Goal: Use online tool/utility: Utilize a website feature to perform a specific function

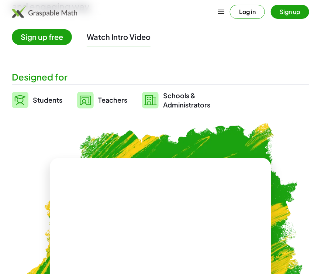
scroll to position [136, 0]
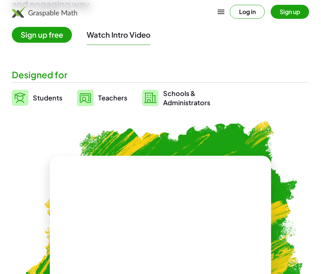
click at [80, 100] on img at bounding box center [85, 98] width 17 height 17
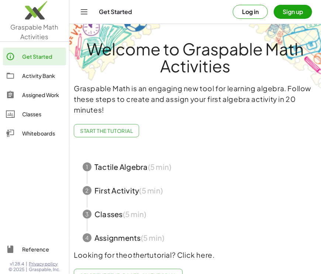
click at [160, 174] on span "button" at bounding box center [195, 167] width 243 height 24
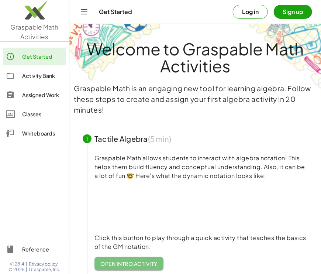
click at [121, 269] on link "Open Intro Activity" at bounding box center [129, 263] width 69 height 13
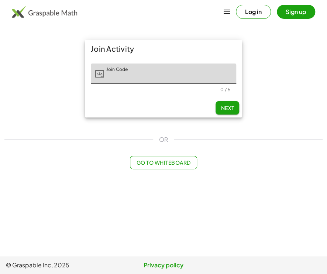
click at [124, 76] on input "Join Code" at bounding box center [170, 74] width 132 height 21
click at [222, 107] on span "Next" at bounding box center [227, 108] width 13 height 7
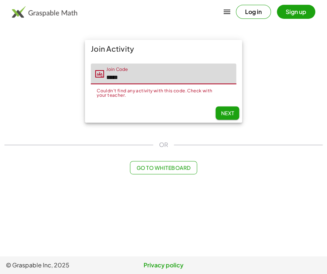
click at [140, 74] on input "*****" at bounding box center [170, 74] width 132 height 21
type input "*"
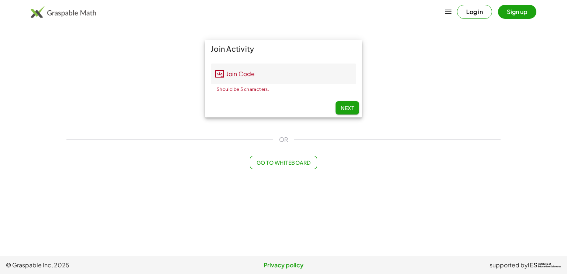
click at [42, 14] on img at bounding box center [63, 12] width 65 height 12
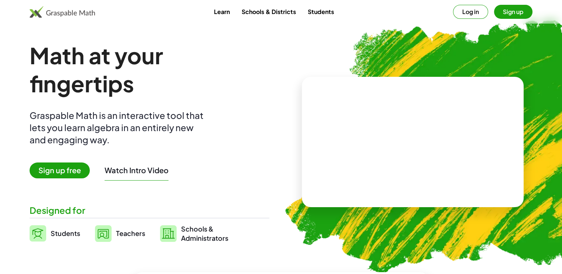
click at [235, 14] on link "Learn" at bounding box center [222, 12] width 28 height 14
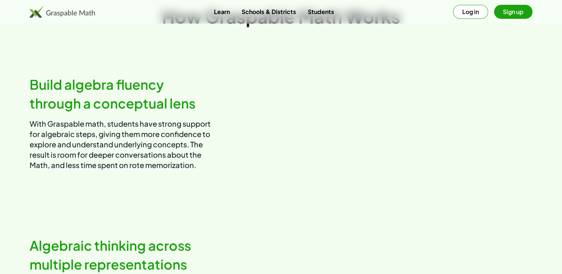
scroll to position [409, 0]
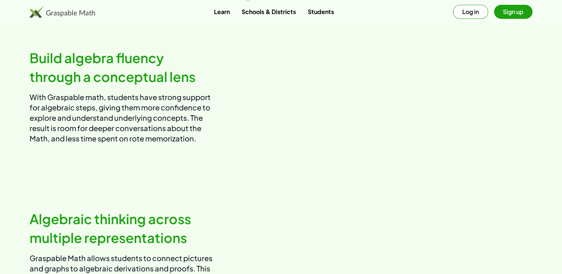
click at [341, 115] on video at bounding box center [410, 96] width 246 height 123
click at [517, 14] on button "Sign up" at bounding box center [513, 12] width 38 height 14
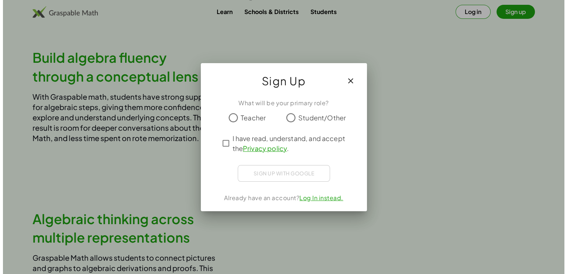
scroll to position [0, 0]
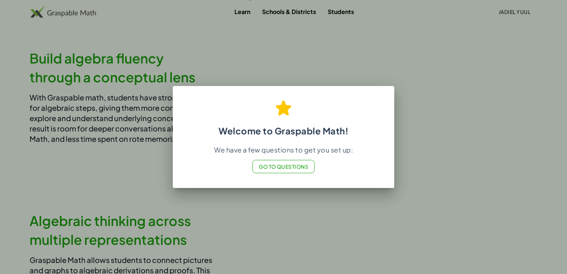
click at [286, 169] on span "Go to Questions" at bounding box center [284, 166] width 50 height 7
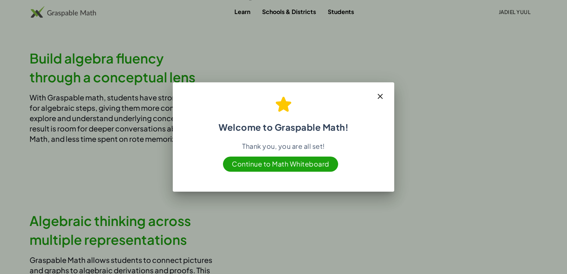
click at [287, 167] on span "Continue to Math Whiteboard" at bounding box center [280, 164] width 115 height 15
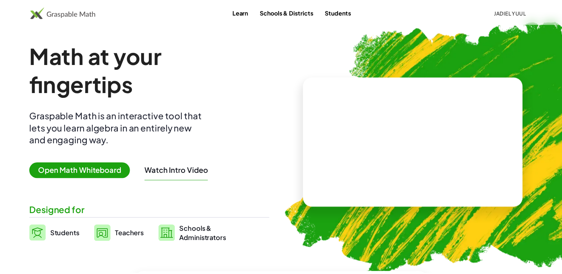
scroll to position [409, 0]
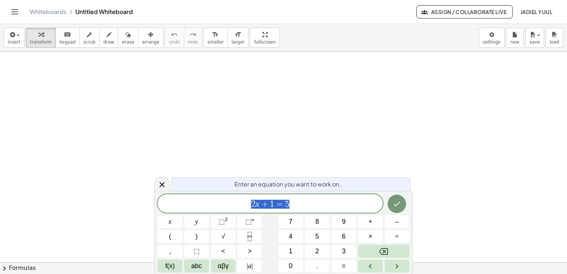
click at [303, 210] on div "2 x + 1 = 5" at bounding box center [270, 203] width 225 height 18
click at [59, 38] on button "keyboard keypad" at bounding box center [67, 38] width 24 height 20
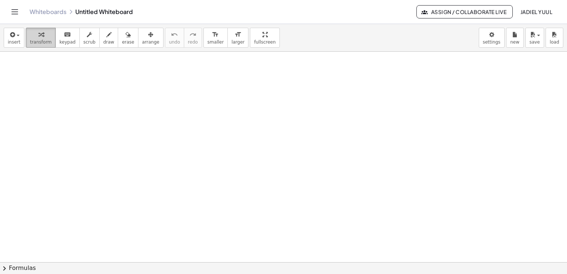
click at [47, 38] on button "transform" at bounding box center [41, 38] width 30 height 20
click at [57, 38] on button "keyboard keypad" at bounding box center [67, 38] width 24 height 20
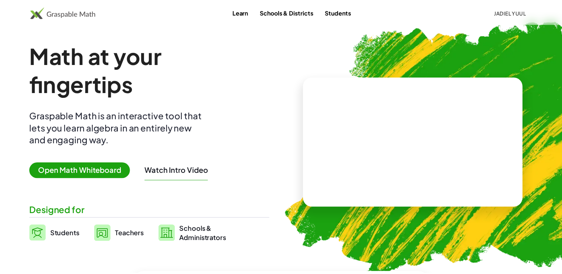
scroll to position [131, 0]
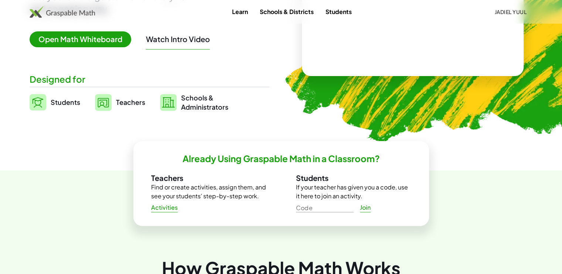
click at [93, 40] on span "Open Math Whiteboard" at bounding box center [81, 39] width 102 height 16
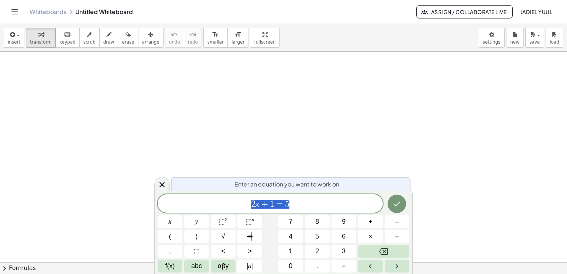
click at [308, 205] on span "2 x + 1 = 5" at bounding box center [270, 204] width 225 height 10
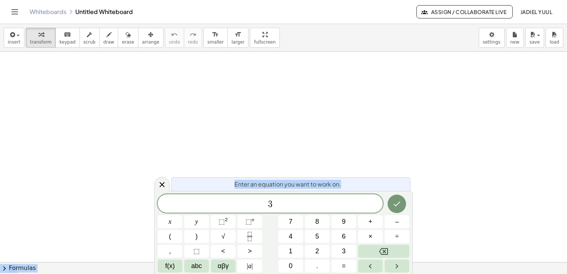
drag, startPoint x: 369, startPoint y: 184, endPoint x: 369, endPoint y: 170, distance: 13.7
click at [369, 170] on body "Graspable Math Activities Get Started Activity Bank Assigned Work Classes White…" at bounding box center [283, 137] width 567 height 274
click at [284, 204] on span "3" at bounding box center [270, 204] width 225 height 10
click at [158, 237] on button "(" at bounding box center [170, 236] width 25 height 13
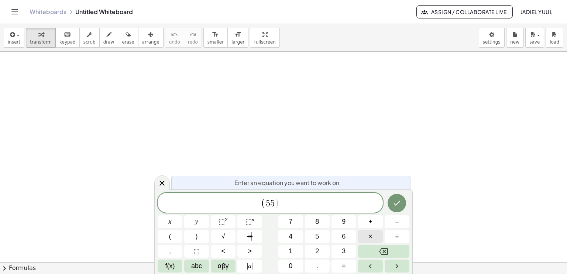
click at [370, 242] on button "×" at bounding box center [370, 236] width 25 height 13
click at [217, 235] on button "√" at bounding box center [223, 236] width 25 height 13
click at [236, 236] on div "( 5 5 · ) x y ⬚ 2 ⬚ n 7 8 9 + – ( ) √ 4 5 6 × ÷ , ⬚ < > 1 2 3 f(x) abc αβγ | a …" at bounding box center [284, 233] width 252 height 80
click at [277, 201] on span "( 5 5 · )" at bounding box center [270, 203] width 23 height 11
click at [194, 267] on span "abc" at bounding box center [196, 266] width 11 height 10
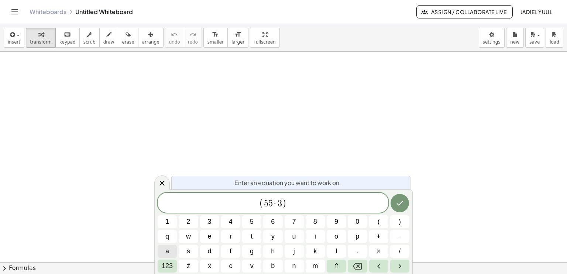
click at [165, 249] on span "a" at bounding box center [167, 251] width 4 height 10
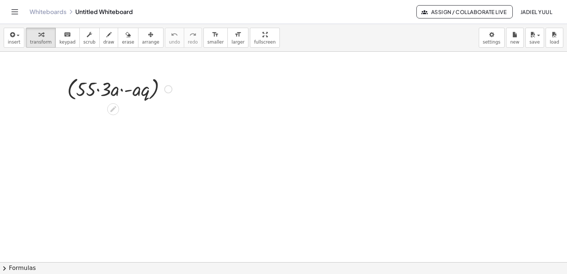
click at [104, 90] on div at bounding box center [120, 89] width 112 height 28
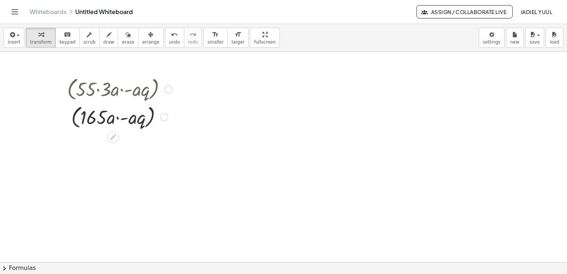
drag, startPoint x: 95, startPoint y: 89, endPoint x: 117, endPoint y: 110, distance: 30.6
click at [113, 89] on div "( · 55 · 3 · a · - a · q ) ( · · a · - a · q ) 165" at bounding box center [113, 89] width 0 height 0
drag, startPoint x: 117, startPoint y: 110, endPoint x: 163, endPoint y: 86, distance: 52.0
click at [163, 86] on div at bounding box center [120, 89] width 112 height 28
click at [173, 88] on div at bounding box center [120, 89] width 112 height 28
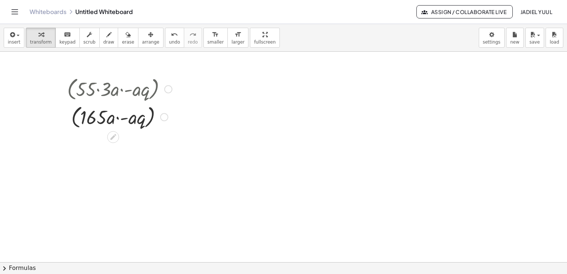
click at [171, 88] on div at bounding box center [168, 89] width 8 height 8
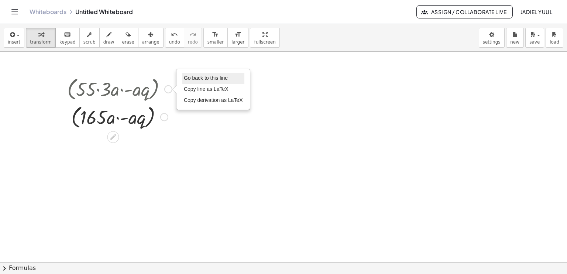
click at [197, 76] on span "Go back to this line" at bounding box center [206, 78] width 44 height 6
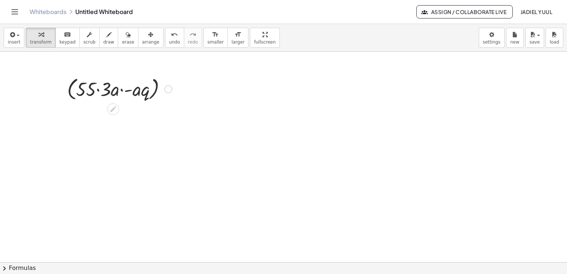
click at [171, 90] on div "Go back to this line Copy line as LaTeX Copy derivation as LaTeX" at bounding box center [168, 89] width 8 height 8
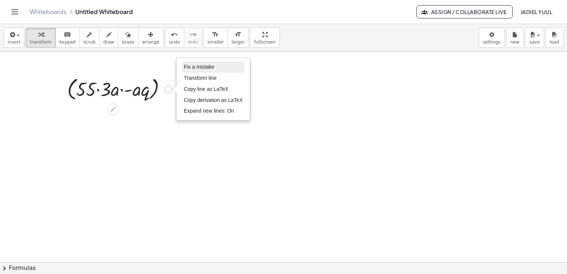
click at [210, 64] on span "Fix a mistake" at bounding box center [199, 67] width 30 height 6
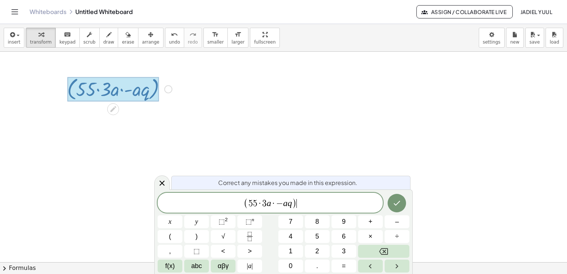
click at [315, 201] on span "( 5 5 · 3 a · − a q ) ​" at bounding box center [270, 203] width 225 height 12
click at [223, 232] on span "√" at bounding box center [224, 237] width 4 height 10
click at [133, 92] on div at bounding box center [113, 89] width 92 height 24
click at [140, 91] on div at bounding box center [113, 89] width 92 height 24
click at [166, 89] on div "Fix a mistake Transform line Copy line as LaTeX Copy derivation as LaTeX Expand…" at bounding box center [168, 89] width 8 height 8
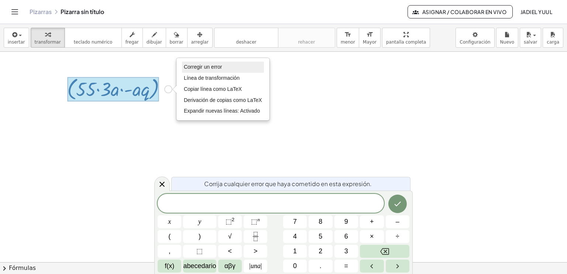
click at [194, 65] on span "Corregir un error" at bounding box center [203, 67] width 38 height 6
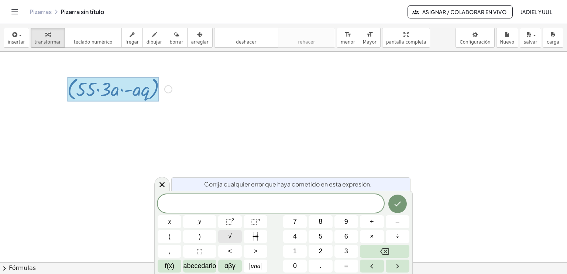
click at [235, 238] on button "√" at bounding box center [230, 236] width 24 height 13
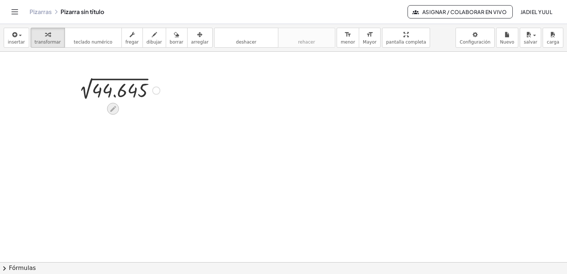
click at [115, 113] on div at bounding box center [113, 109] width 12 height 12
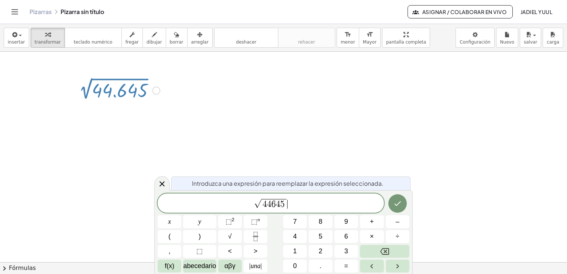
click at [290, 204] on span "√ 4 4 6 4 5 ​" at bounding box center [271, 203] width 226 height 11
click at [127, 95] on div at bounding box center [117, 90] width 92 height 25
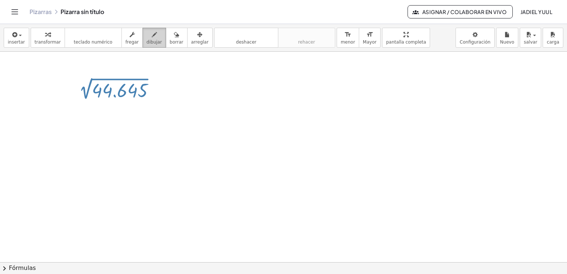
click at [147, 41] on span "dibujar" at bounding box center [155, 42] width 16 height 5
click at [102, 106] on div at bounding box center [283, 199] width 567 height 421
click at [103, 106] on div at bounding box center [283, 199] width 567 height 421
click at [103, 112] on div at bounding box center [283, 199] width 567 height 421
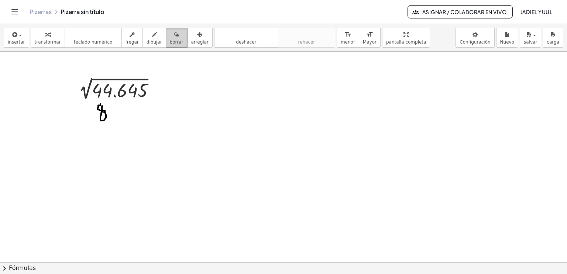
click at [170, 44] on span "borrar" at bounding box center [177, 42] width 14 height 5
click at [103, 117] on div at bounding box center [283, 199] width 567 height 421
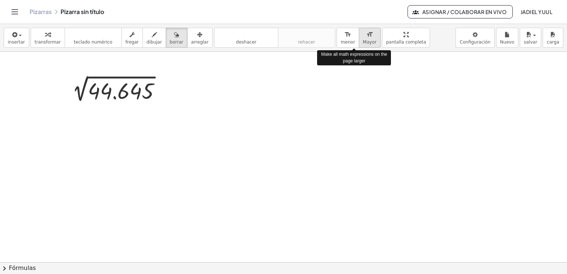
click at [359, 36] on button "format_size Mayor" at bounding box center [370, 38] width 22 height 20
click at [360, 46] on button "format_size Mayor" at bounding box center [370, 38] width 22 height 20
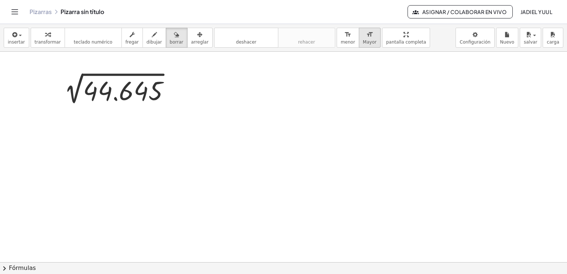
click at [363, 40] on span "Mayor" at bounding box center [370, 42] width 14 height 5
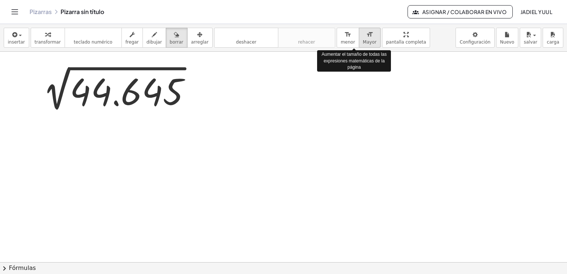
click at [363, 40] on span "Mayor" at bounding box center [370, 42] width 14 height 5
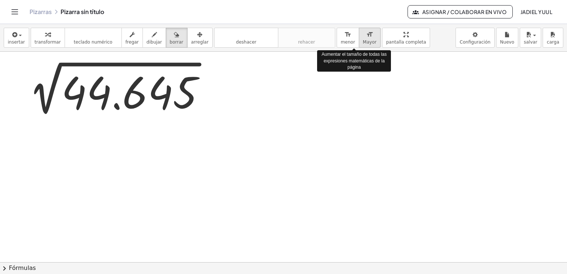
click at [363, 40] on span "Mayor" at bounding box center [370, 42] width 14 height 5
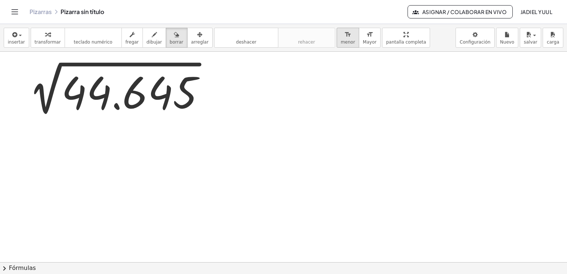
click at [345, 38] on icon "format_size" at bounding box center [348, 34] width 7 height 9
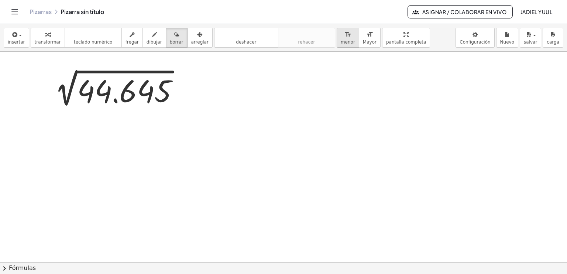
click at [345, 38] on icon "format_size" at bounding box center [348, 34] width 7 height 9
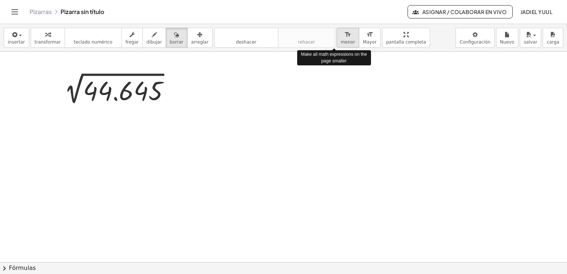
click at [345, 38] on icon "format_size" at bounding box center [348, 34] width 7 height 9
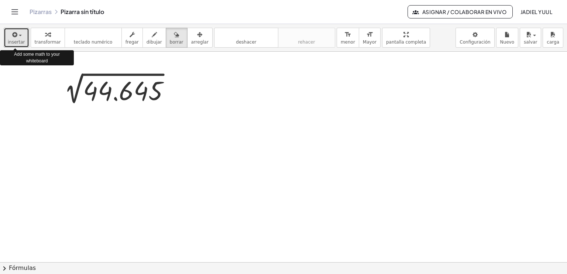
click at [18, 40] on span "insertar" at bounding box center [16, 42] width 17 height 5
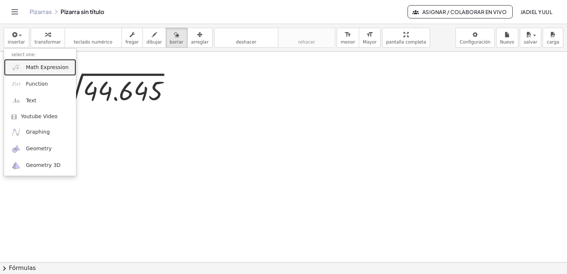
click at [19, 70] on img at bounding box center [15, 67] width 9 height 9
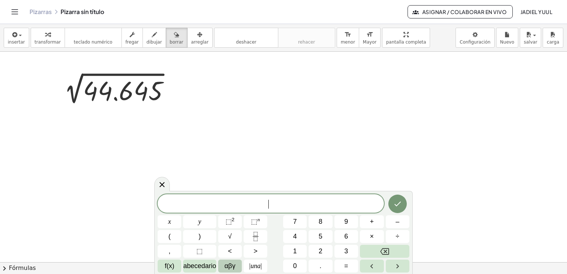
click at [229, 263] on span "αβγ" at bounding box center [230, 266] width 11 height 10
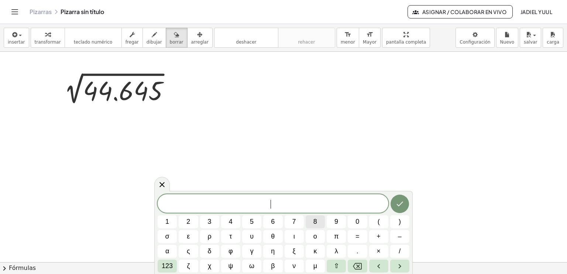
click at [311, 221] on button "8" at bounding box center [315, 221] width 19 height 13
click at [405, 196] on button "Hecho" at bounding box center [400, 204] width 18 height 18
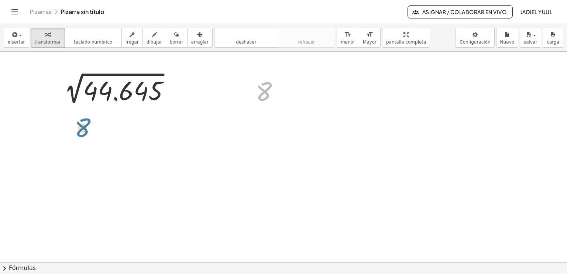
drag, startPoint x: 260, startPoint y: 86, endPoint x: 78, endPoint y: 122, distance: 185.1
click at [78, 122] on div "2 √ 44.645 Corregir un error Línea de transformación Copiar línea como LaTeX De…" at bounding box center [283, 199] width 567 height 421
drag, startPoint x: 267, startPoint y: 89, endPoint x: 104, endPoint y: 130, distance: 168.3
click at [264, 95] on div at bounding box center [270, 91] width 36 height 33
click at [266, 70] on div at bounding box center [283, 199] width 567 height 421
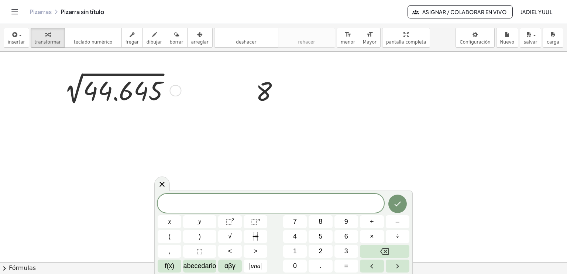
click at [110, 107] on div "2 √ 44.645 Corregir un error Línea de transformación Copiar línea como LaTeX De…" at bounding box center [117, 90] width 141 height 38
click at [175, 93] on div "Corregir un error Línea de transformación Copiar línea como LaTeX Derivación de…" at bounding box center [176, 91] width 12 height 12
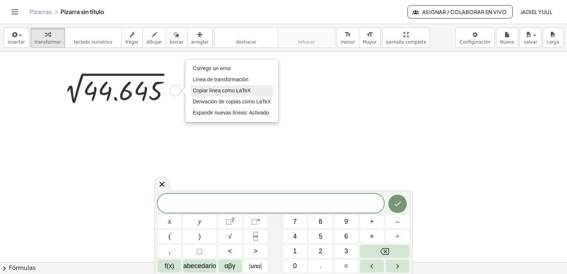
click at [198, 93] on li "Copiar línea como LaTeX" at bounding box center [232, 90] width 82 height 11
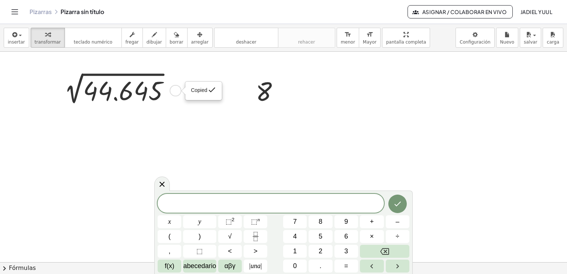
click at [180, 92] on div "Copied done" at bounding box center [176, 91] width 12 height 12
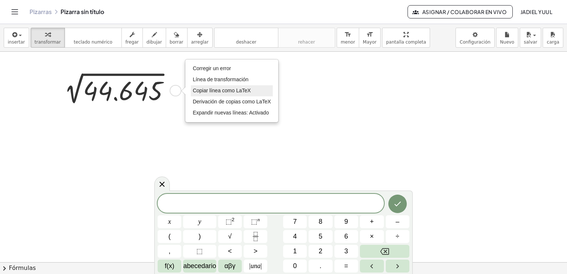
click at [195, 86] on li "Copiar línea como LaTeX" at bounding box center [232, 90] width 82 height 11
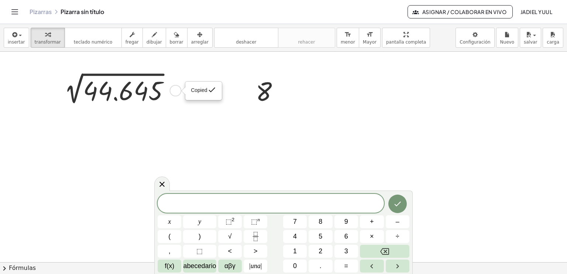
click at [178, 89] on div "Copied done" at bounding box center [176, 91] width 12 height 12
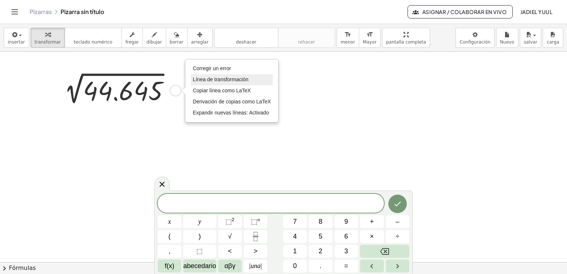
click at [208, 83] on li "Línea de transformación" at bounding box center [232, 79] width 82 height 11
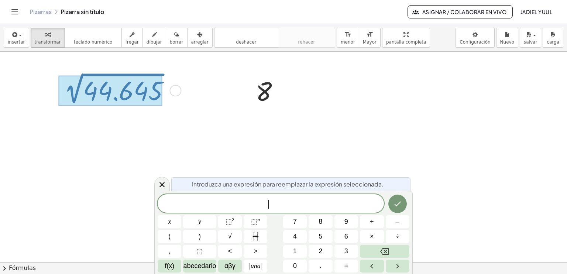
click at [177, 90] on div "Fix a mistake Transform line Copy line as LaTeX Copy derivation as LaTeX Expand…" at bounding box center [176, 91] width 12 height 12
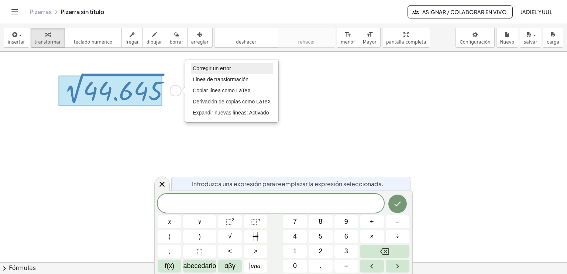
click at [212, 63] on li "Corregir un error" at bounding box center [232, 68] width 82 height 11
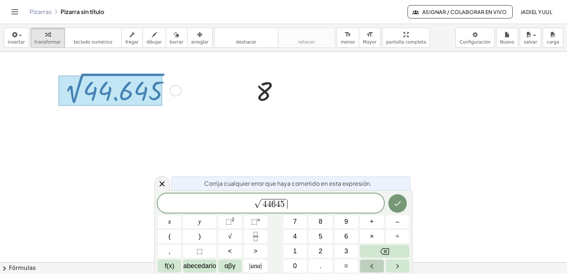
click at [365, 264] on button "Flecha izquierda" at bounding box center [372, 266] width 24 height 13
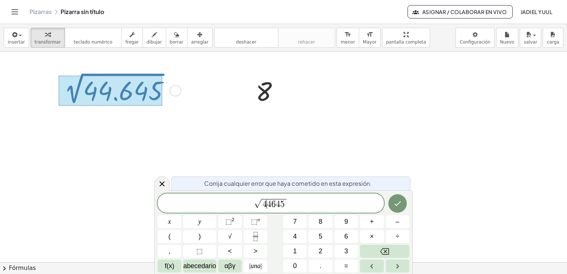
click at [289, 203] on span "√ 4 ​ 4 6 4 5" at bounding box center [271, 203] width 226 height 11
click at [174, 267] on span "f(x)" at bounding box center [170, 266] width 10 height 10
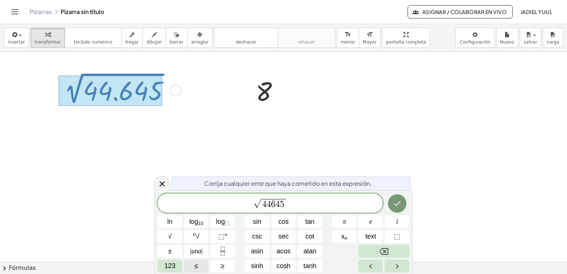
click at [174, 267] on span "123" at bounding box center [169, 266] width 11 height 10
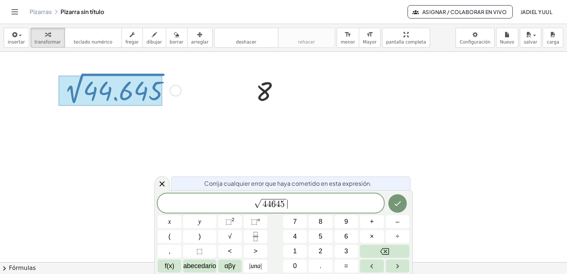
click at [165, 89] on div at bounding box center [117, 90] width 124 height 34
click at [168, 92] on div at bounding box center [117, 90] width 124 height 34
click at [143, 34] on button "dibujar" at bounding box center [155, 38] width 24 height 20
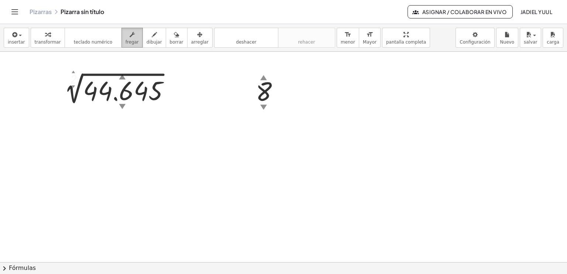
click at [126, 42] on span "fregar" at bounding box center [132, 42] width 13 height 5
click at [121, 104] on div "▼" at bounding box center [122, 106] width 7 height 10
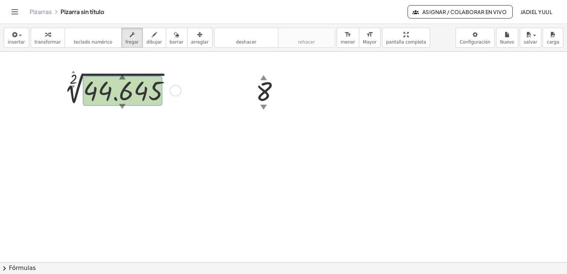
click at [121, 104] on div "▼" at bounding box center [122, 106] width 7 height 10
drag, startPoint x: 126, startPoint y: 89, endPoint x: 124, endPoint y: 96, distance: 7.6
click at [124, 96] on div at bounding box center [117, 90] width 124 height 34
click at [216, 93] on div at bounding box center [283, 199] width 567 height 421
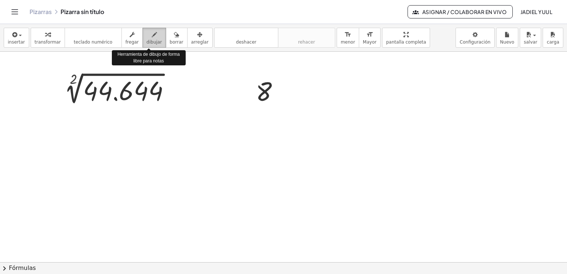
click at [149, 41] on span "dibujar" at bounding box center [155, 42] width 16 height 5
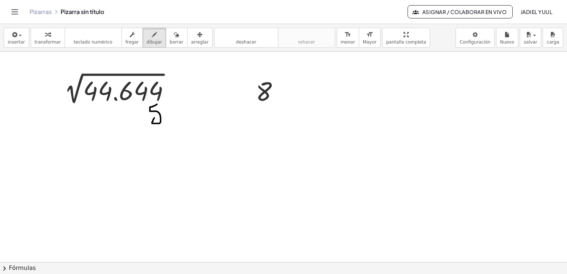
drag, startPoint x: 157, startPoint y: 104, endPoint x: 158, endPoint y: 108, distance: 4.6
click at [158, 108] on div at bounding box center [283, 199] width 567 height 421
click at [243, 43] on button "deshacer deshacer" at bounding box center [246, 38] width 64 height 20
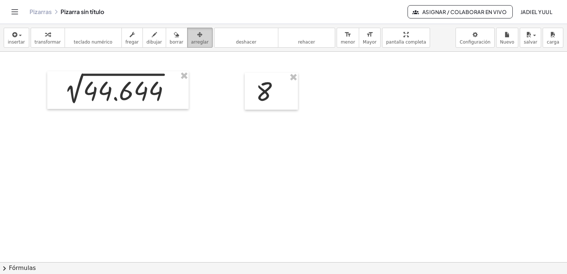
click at [191, 44] on span "arreglar" at bounding box center [199, 42] width 17 height 5
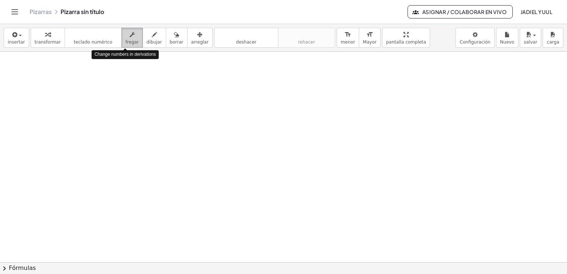
click at [126, 40] on span "fregar" at bounding box center [132, 42] width 13 height 5
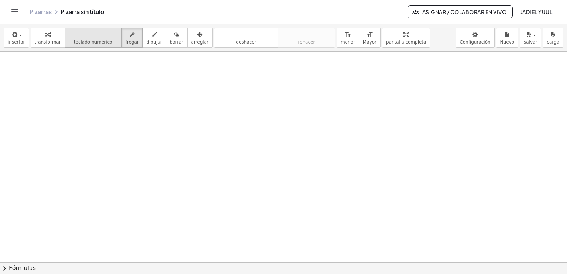
drag, startPoint x: 125, startPoint y: 40, endPoint x: 88, endPoint y: 44, distance: 37.6
click at [88, 44] on div "transformar teclado teclado numérico fregar dibujar borrar arreglar" at bounding box center [122, 38] width 182 height 20
click at [88, 44] on span "teclado numérico" at bounding box center [93, 42] width 39 height 5
click at [77, 75] on div at bounding box center [283, 199] width 567 height 421
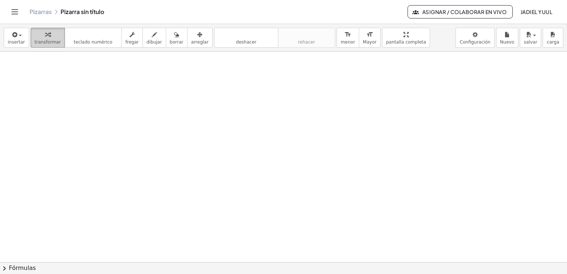
click at [51, 31] on div "button" at bounding box center [48, 34] width 26 height 9
click at [95, 93] on div at bounding box center [283, 199] width 567 height 421
click at [123, 117] on div at bounding box center [119, 111] width 34 height 33
click at [111, 132] on icon at bounding box center [112, 135] width 8 height 8
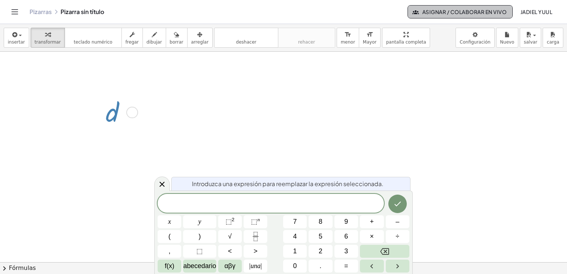
click at [436, 12] on font "Asignar / Colaborar en vivo" at bounding box center [464, 11] width 85 height 7
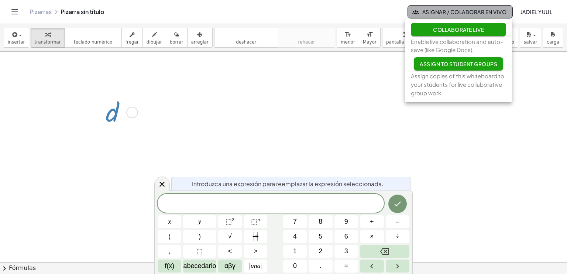
click at [436, 12] on font "Asignar / Colaborar en vivo" at bounding box center [464, 11] width 85 height 7
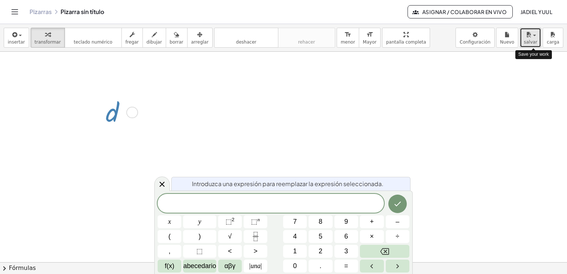
click at [532, 34] on icon "button" at bounding box center [528, 34] width 7 height 9
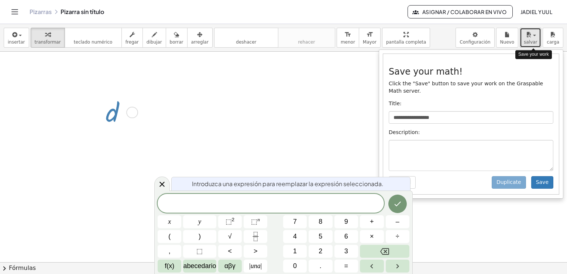
click at [532, 34] on icon "button" at bounding box center [528, 34] width 7 height 9
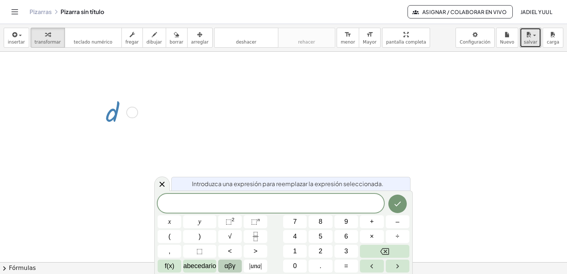
click at [229, 265] on span "αβγ" at bounding box center [230, 266] width 11 height 10
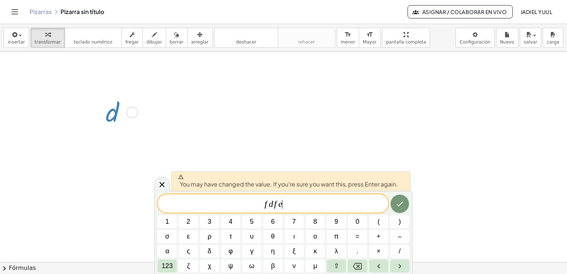
click at [302, 209] on span "f d f e ​" at bounding box center [273, 204] width 231 height 10
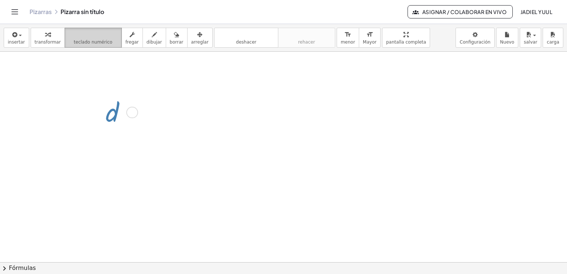
click at [81, 41] on span "teclado numérico" at bounding box center [93, 42] width 39 height 5
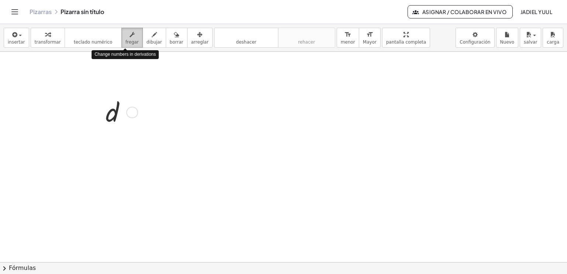
click at [129, 36] on div "button" at bounding box center [132, 34] width 13 height 9
click at [122, 112] on div at bounding box center [119, 111] width 34 height 33
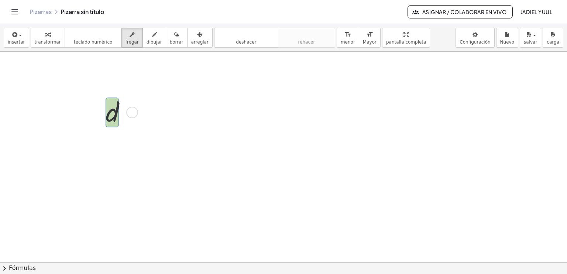
click at [111, 112] on div at bounding box center [119, 111] width 34 height 33
